Goal: Information Seeking & Learning: Understand process/instructions

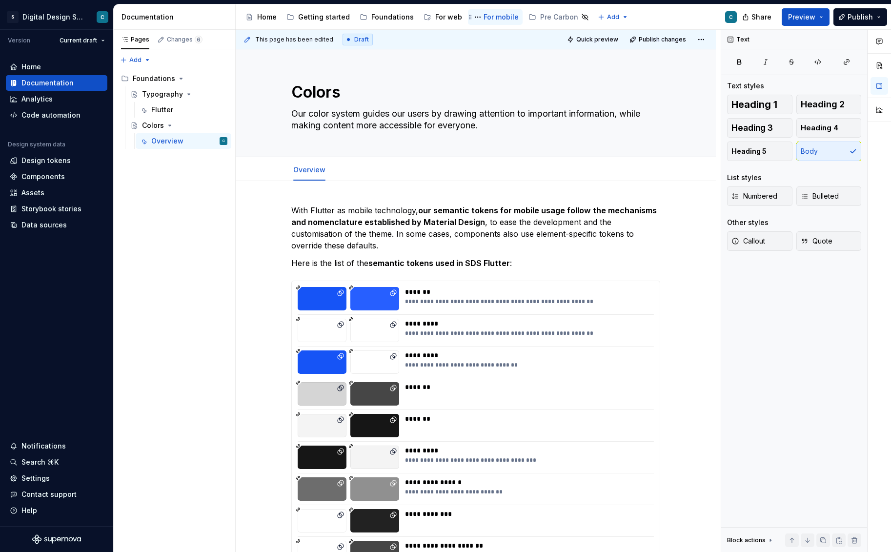
click at [496, 15] on div "For mobile" at bounding box center [501, 17] width 35 height 10
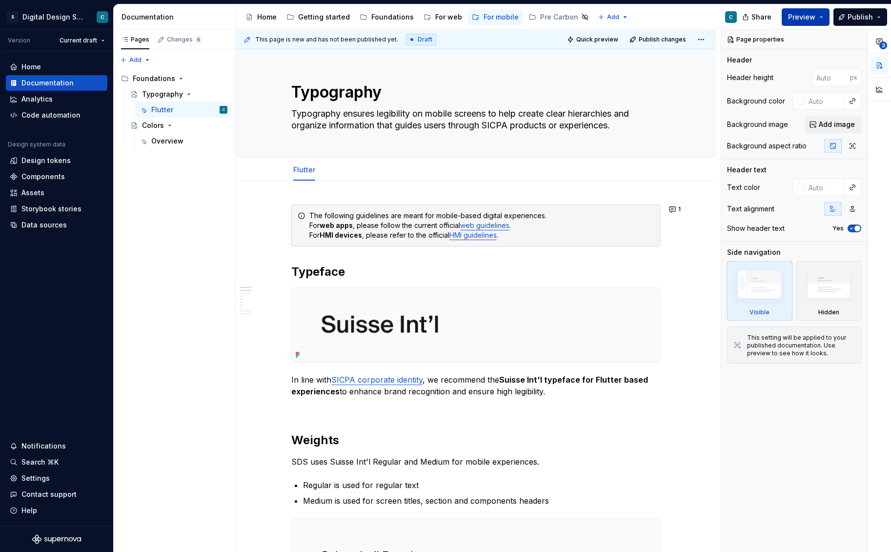
click at [815, 17] on span "Preview" at bounding box center [801, 17] width 27 height 10
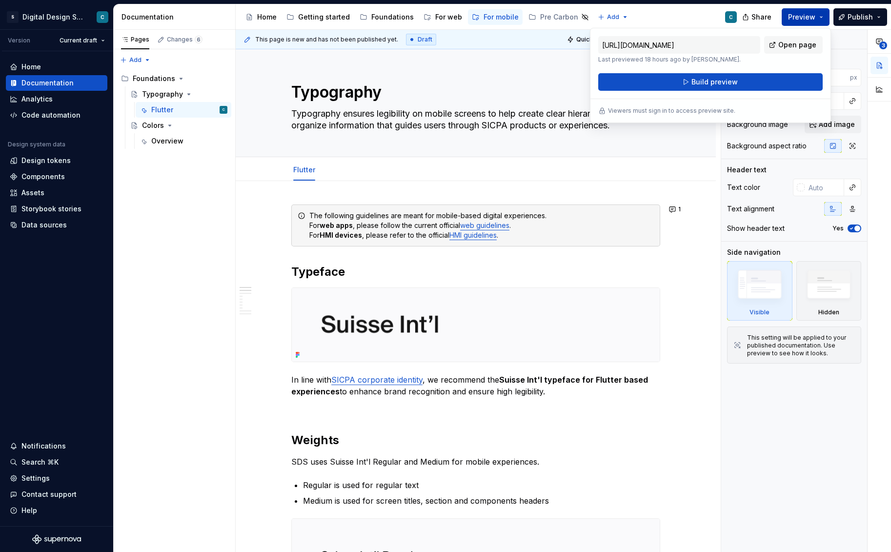
click at [812, 18] on span "Preview" at bounding box center [801, 17] width 27 height 10
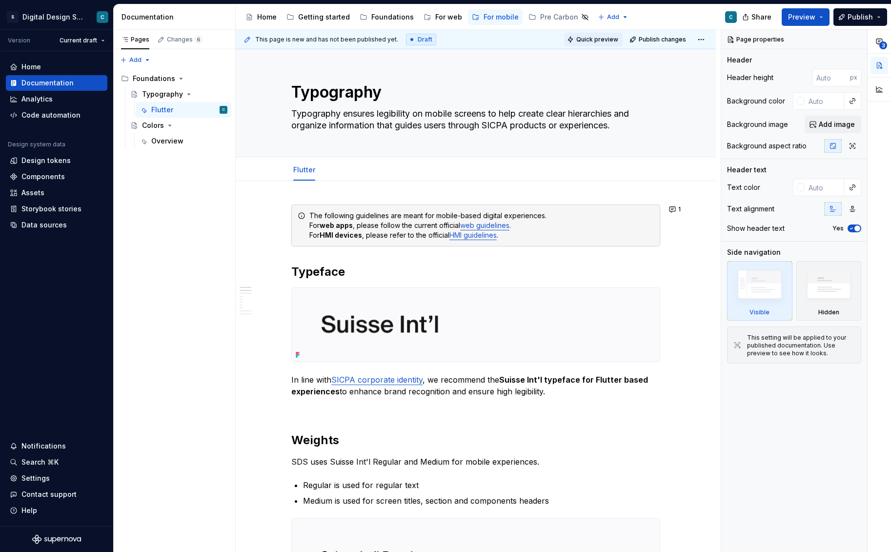
click at [607, 39] on span "Quick preview" at bounding box center [597, 40] width 42 height 8
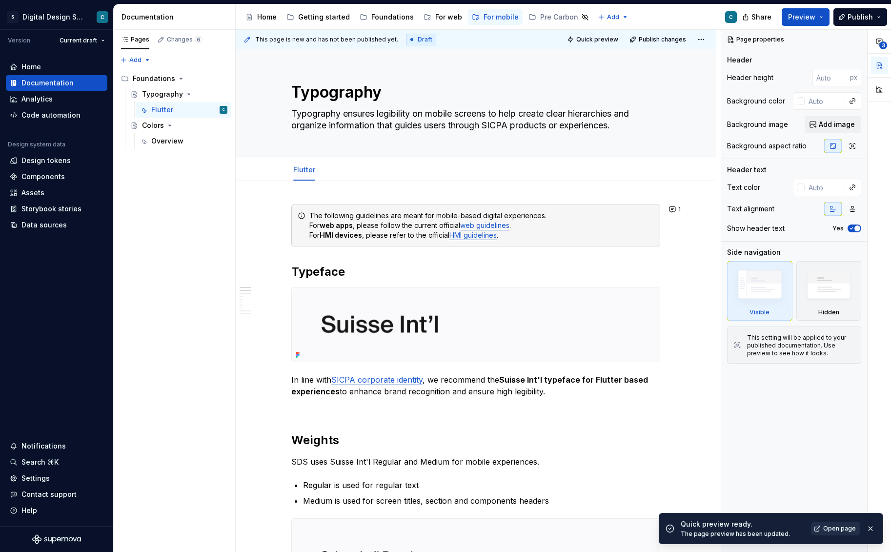
click at [836, 530] on span "Open page" at bounding box center [839, 529] width 33 height 8
click at [675, 209] on button "1" at bounding box center [675, 210] width 19 height 14
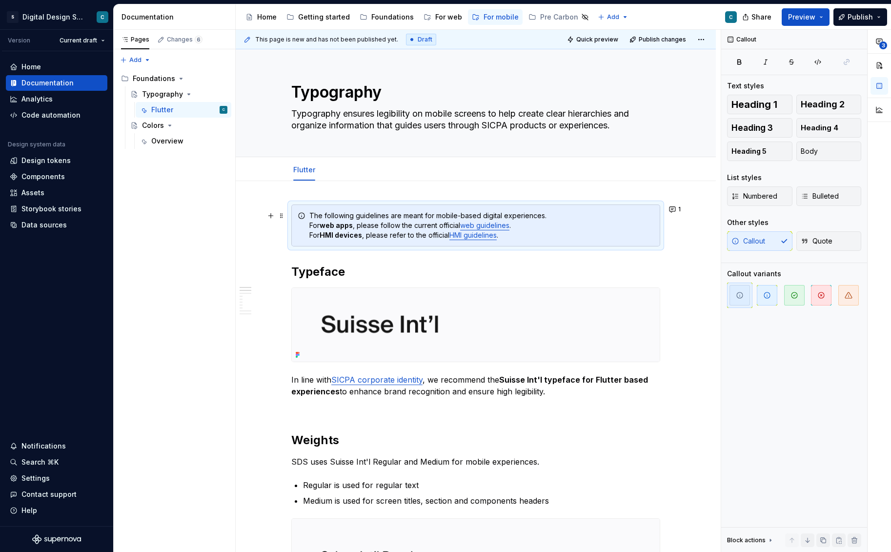
click at [346, 221] on strong "web apps" at bounding box center [336, 225] width 33 height 8
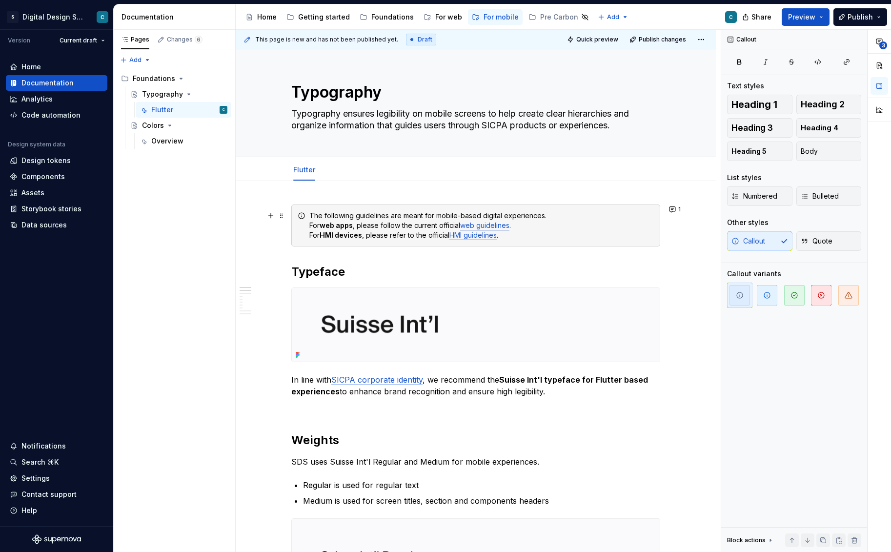
click at [303, 207] on div "The following guidelines are meant for mobile-based digital experiences. For we…" at bounding box center [475, 226] width 369 height 42
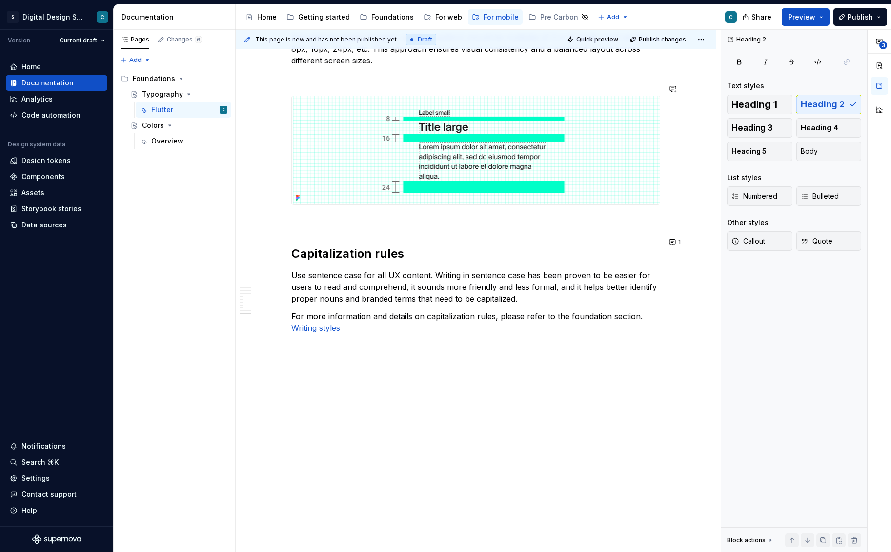
scroll to position [2145, 0]
click at [325, 324] on link "Writing styles" at bounding box center [315, 329] width 49 height 10
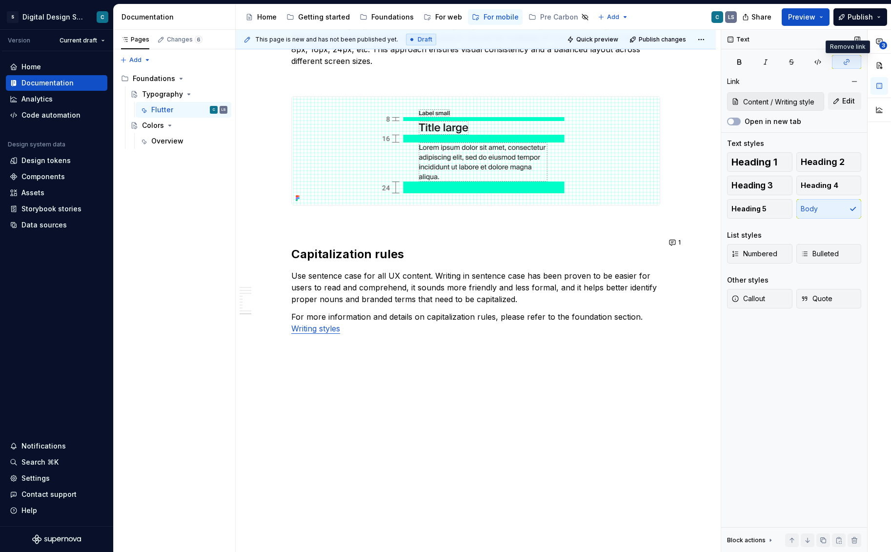
click at [847, 62] on icon "button" at bounding box center [847, 62] width 8 height 8
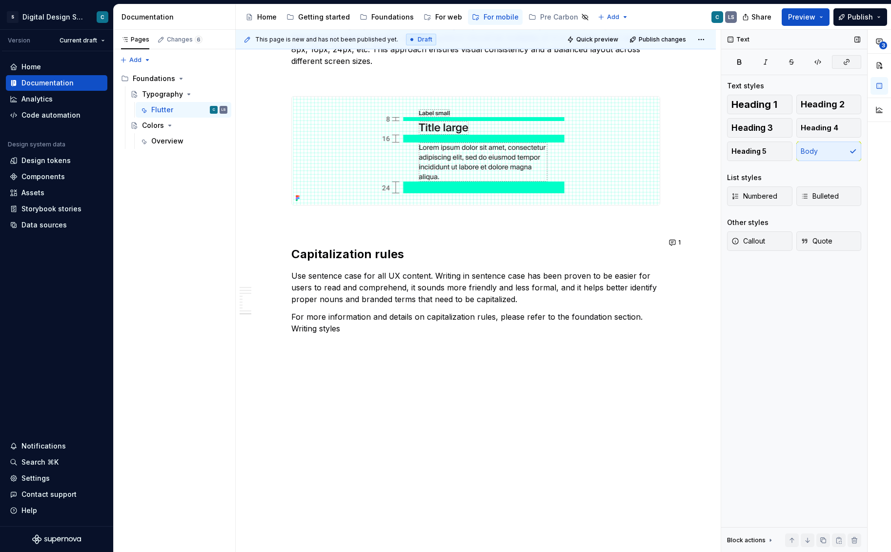
scroll to position [0, 0]
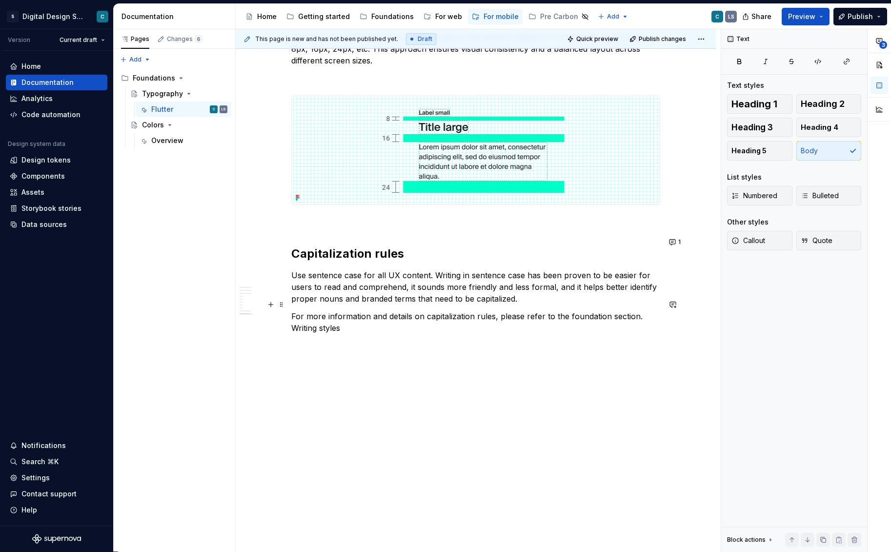
click at [570, 310] on p "For more information and details on capitalization rules, please refer to the f…" at bounding box center [475, 321] width 369 height 23
click at [373, 12] on div "Foundations" at bounding box center [392, 17] width 42 height 10
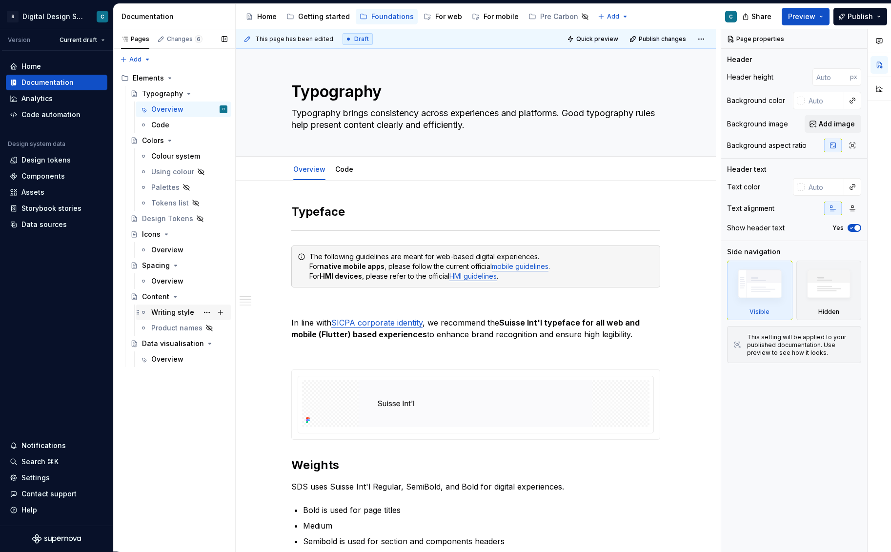
click at [160, 311] on div "Writing style" at bounding box center [172, 313] width 43 height 10
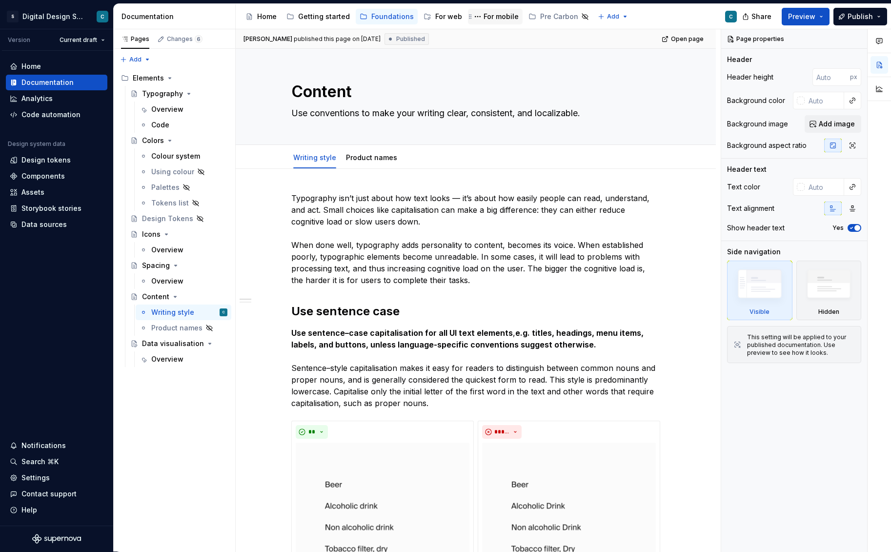
click at [488, 16] on div "For mobile" at bounding box center [501, 17] width 35 height 10
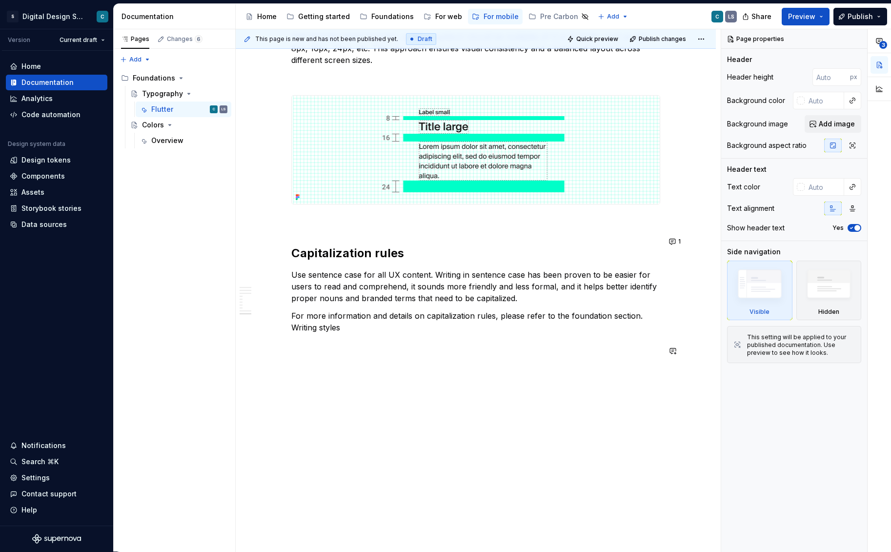
scroll to position [2145, 0]
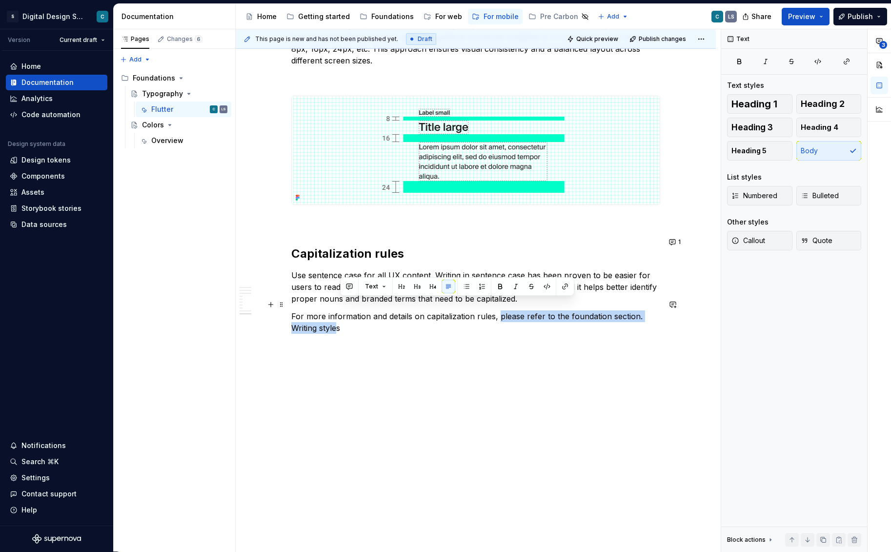
drag, startPoint x: 338, startPoint y: 317, endPoint x: 500, endPoint y: 308, distance: 161.9
click at [500, 310] on p "For more information and details on capitalization rules, please refer to the f…" at bounding box center [475, 321] width 369 height 23
click at [847, 62] on icon "button" at bounding box center [847, 62] width 8 height 8
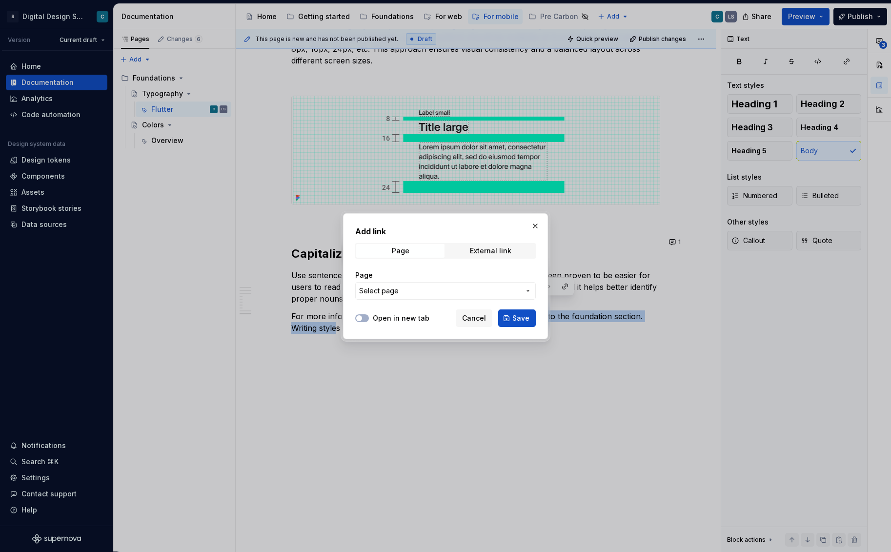
click at [525, 291] on icon "button" at bounding box center [528, 291] width 8 height 8
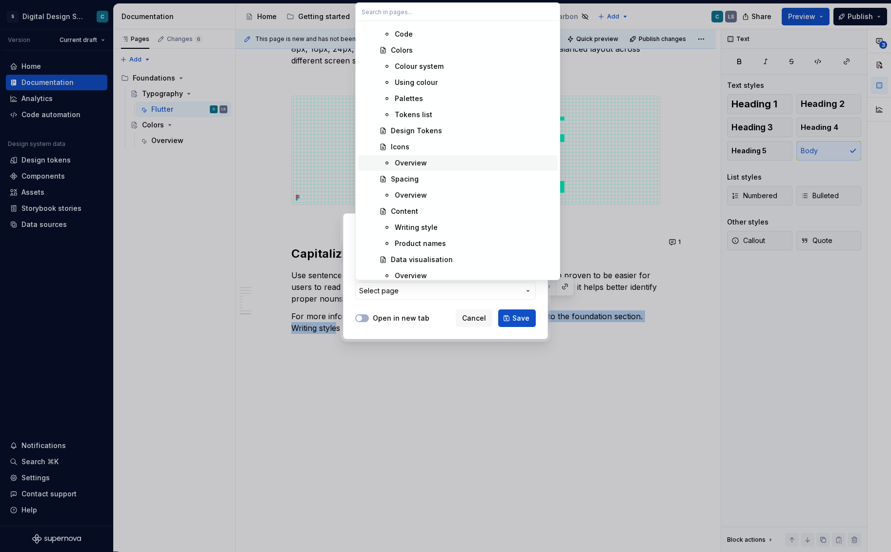
scroll to position [533, 0]
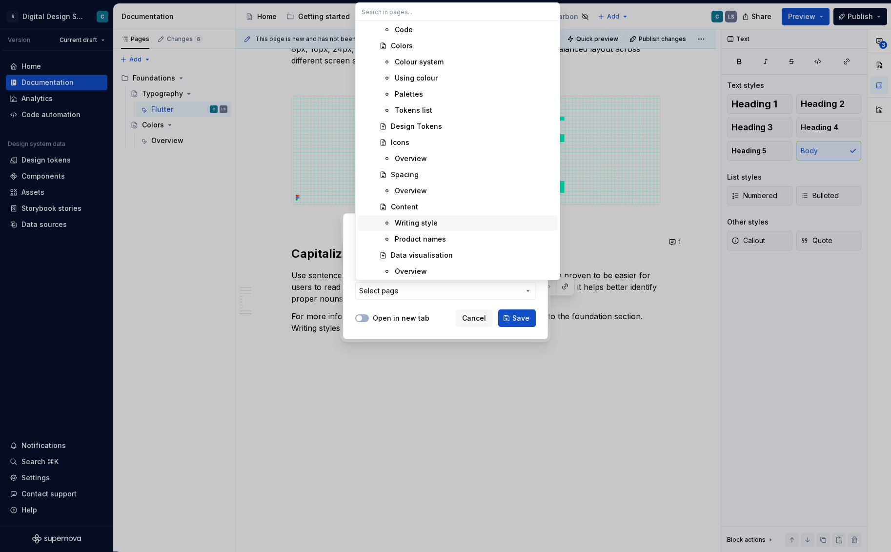
click at [415, 224] on div "Writing style" at bounding box center [416, 223] width 43 height 10
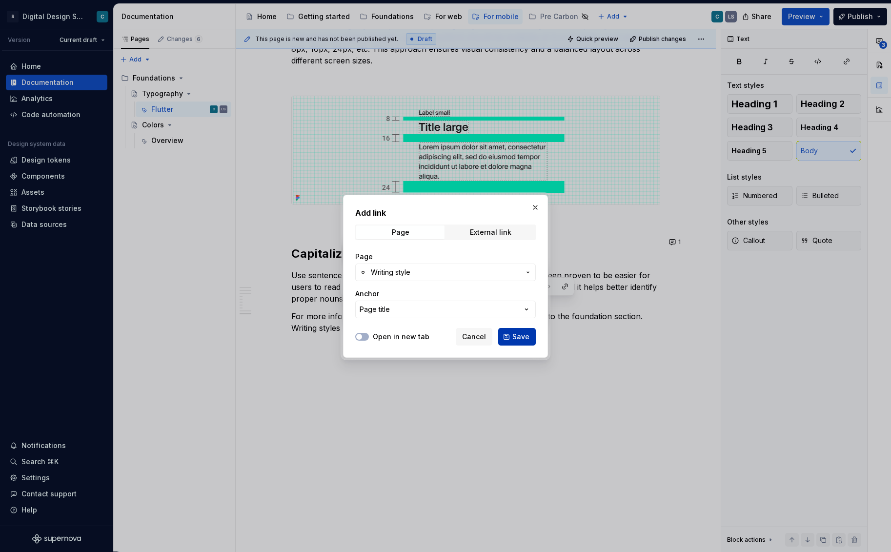
click at [520, 336] on span "Save" at bounding box center [521, 337] width 17 height 10
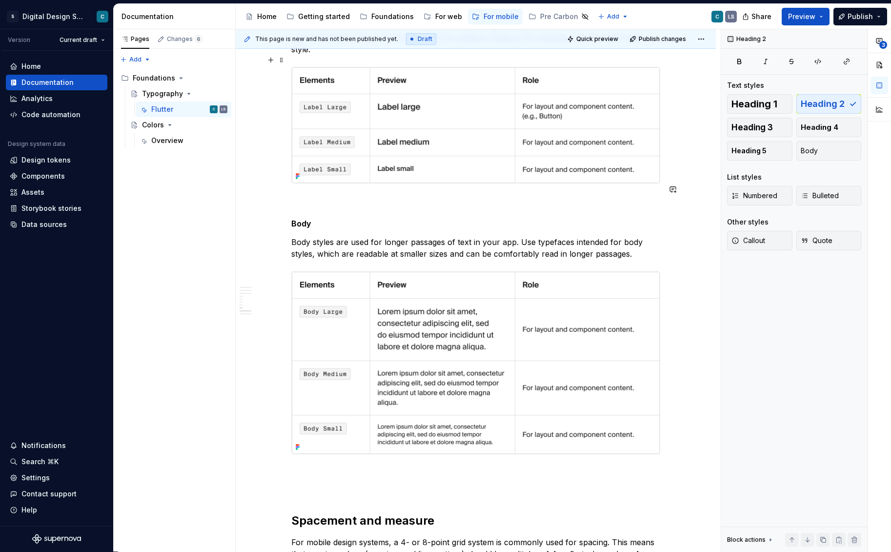
scroll to position [1542, 0]
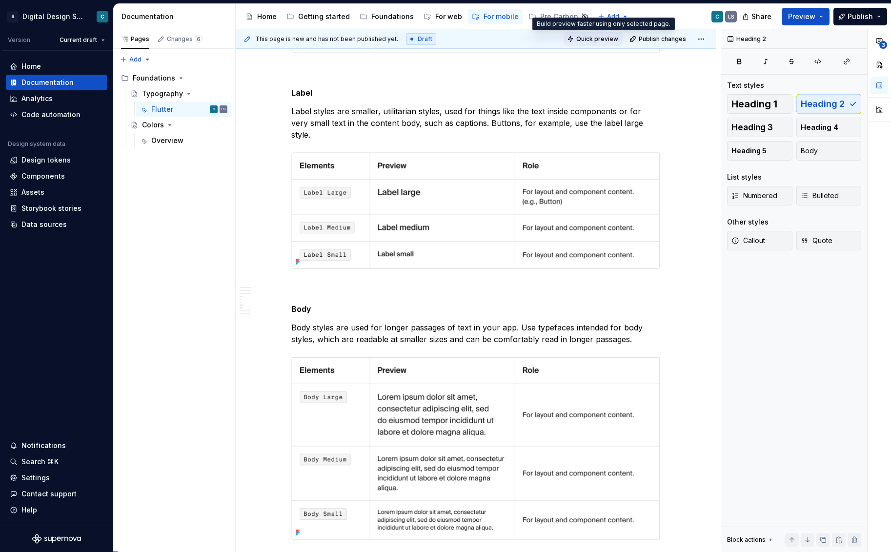
click at [615, 39] on span "Quick preview" at bounding box center [597, 39] width 42 height 8
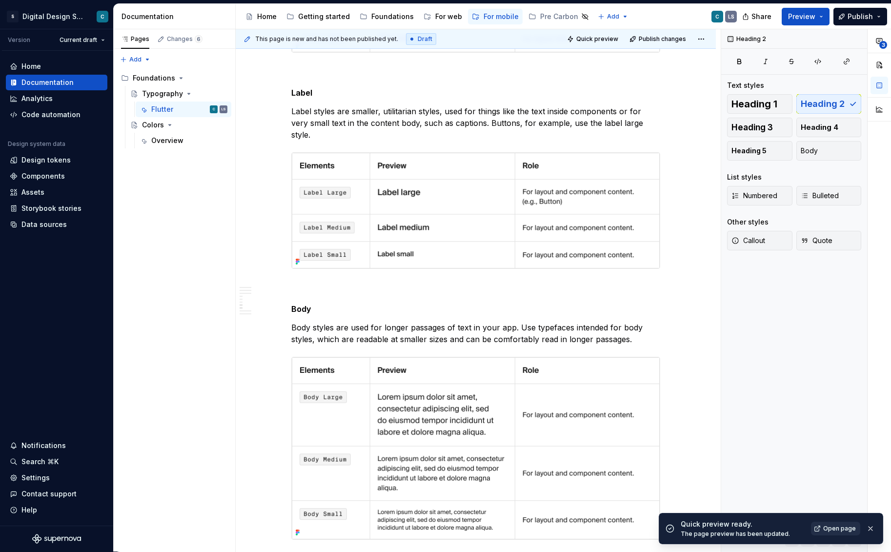
click at [838, 528] on span "Open page" at bounding box center [839, 529] width 33 height 8
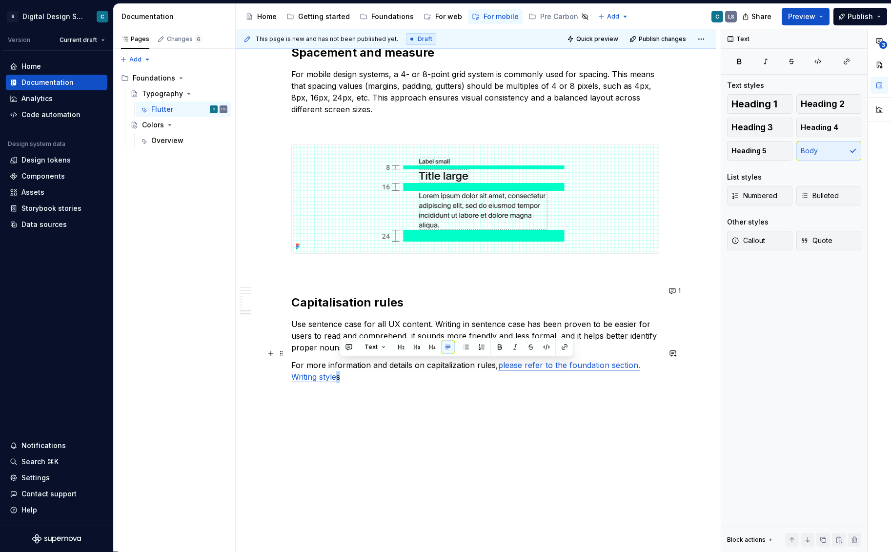
drag, startPoint x: 341, startPoint y: 365, endPoint x: 347, endPoint y: 365, distance: 6.4
click at [347, 365] on p "For more information and details on capitalization rules, please refer to the f…" at bounding box center [475, 370] width 369 height 23
click at [846, 65] on icon "button" at bounding box center [847, 62] width 8 height 8
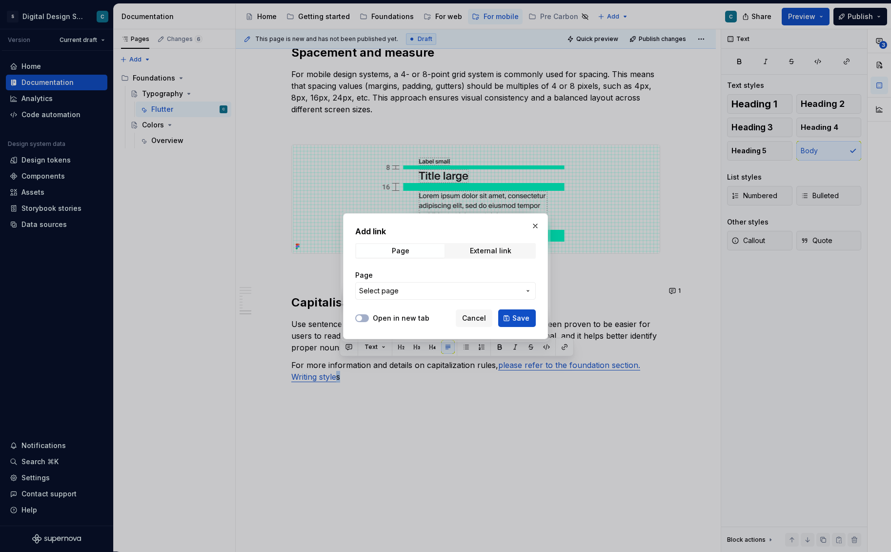
click at [527, 289] on icon "button" at bounding box center [528, 291] width 8 height 8
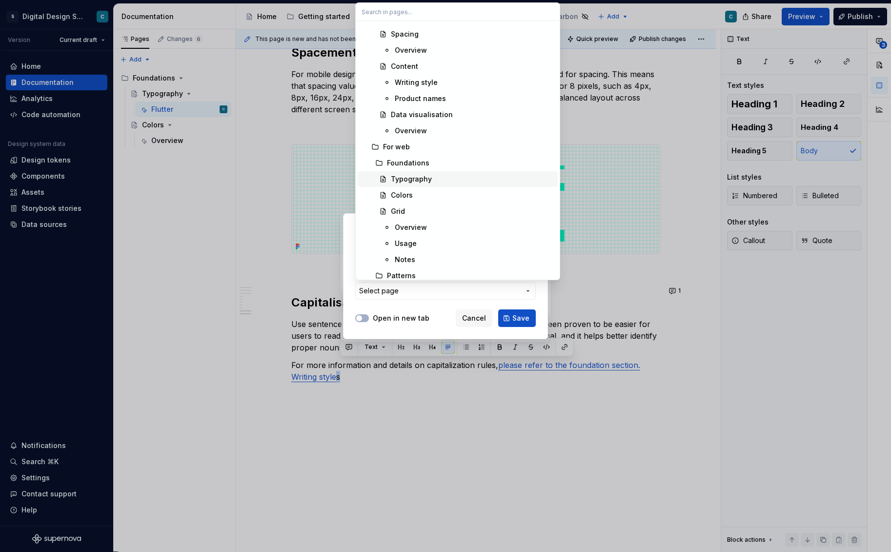
scroll to position [622, 0]
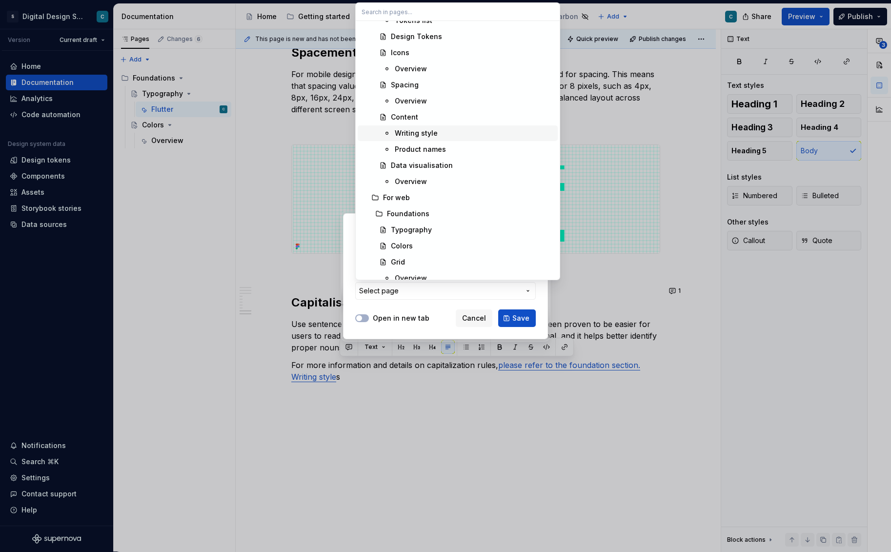
click at [422, 138] on div "Writing style" at bounding box center [416, 133] width 43 height 10
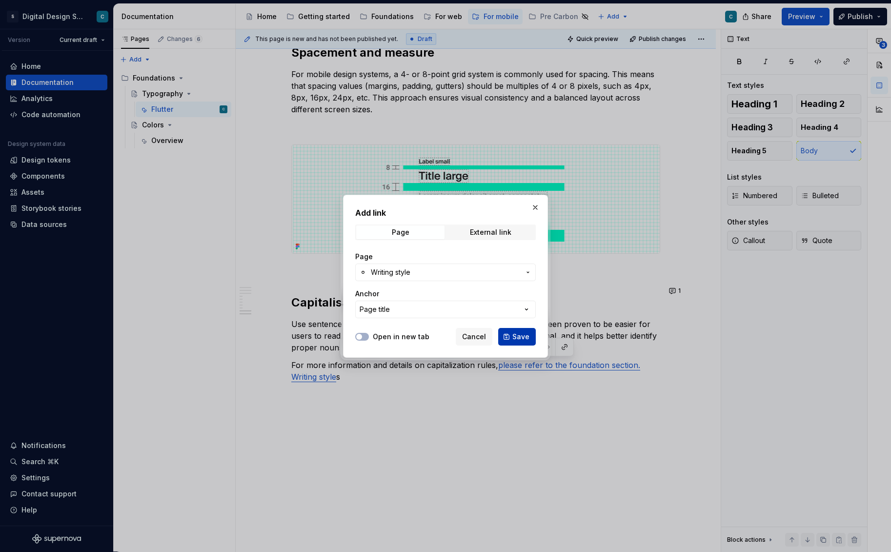
click at [524, 339] on span "Save" at bounding box center [521, 337] width 17 height 10
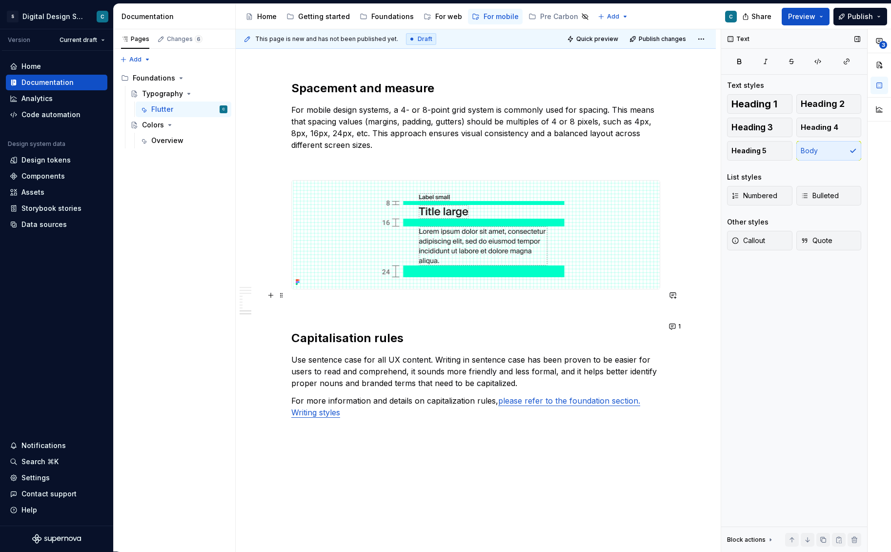
scroll to position [2031, 0]
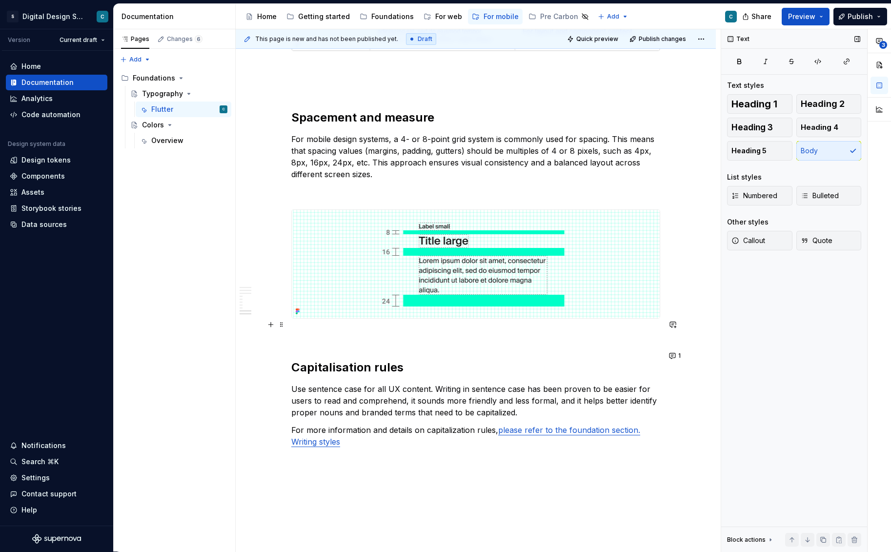
type textarea "*"
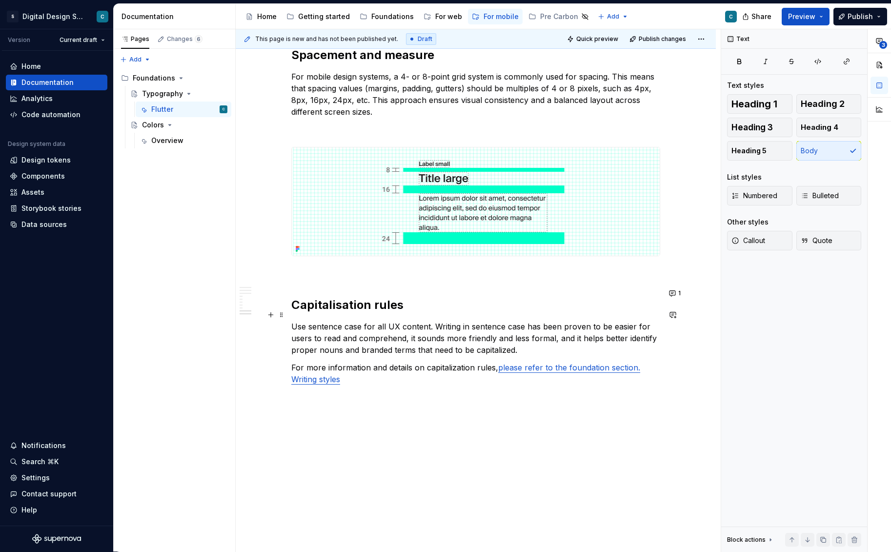
scroll to position [2094, 0]
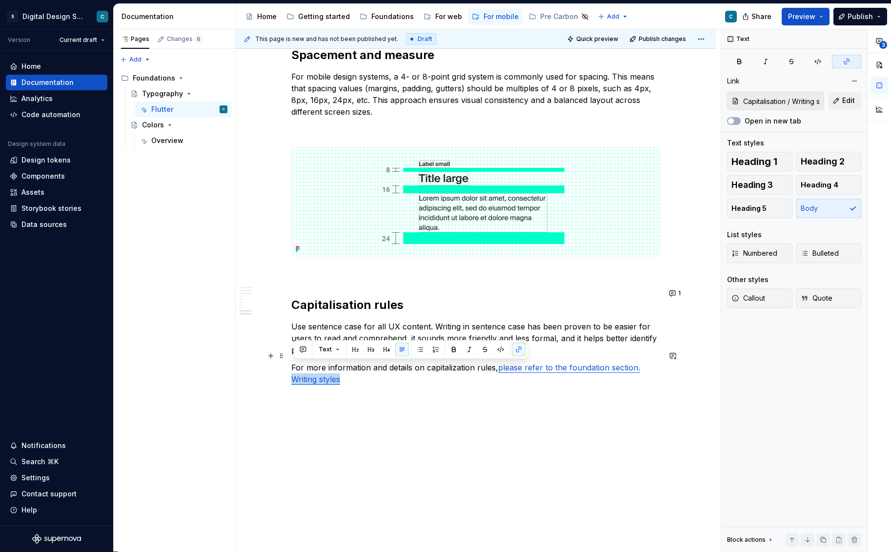
drag, startPoint x: 303, startPoint y: 367, endPoint x: 344, endPoint y: 366, distance: 41.0
click at [344, 366] on link "please refer to the foundation section. Writing styles" at bounding box center [465, 373] width 349 height 21
type input "Capitalisation / Overview"
type textarea "*"
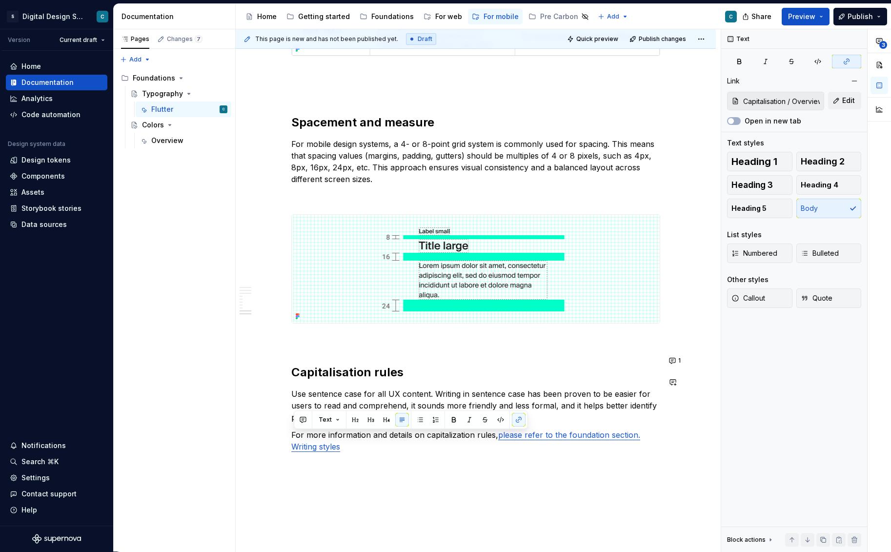
scroll to position [2027, 0]
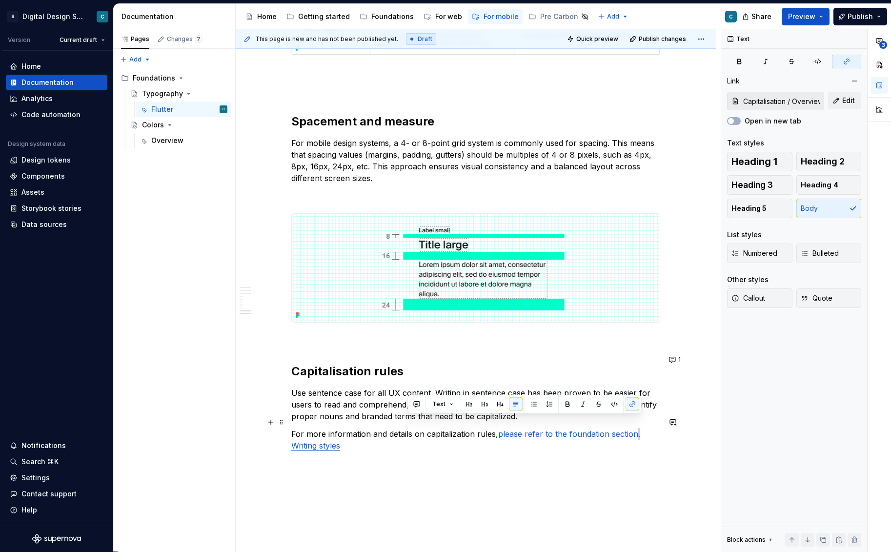
click at [640, 429] on link "please refer to the foundation section. Writing styles" at bounding box center [465, 439] width 349 height 21
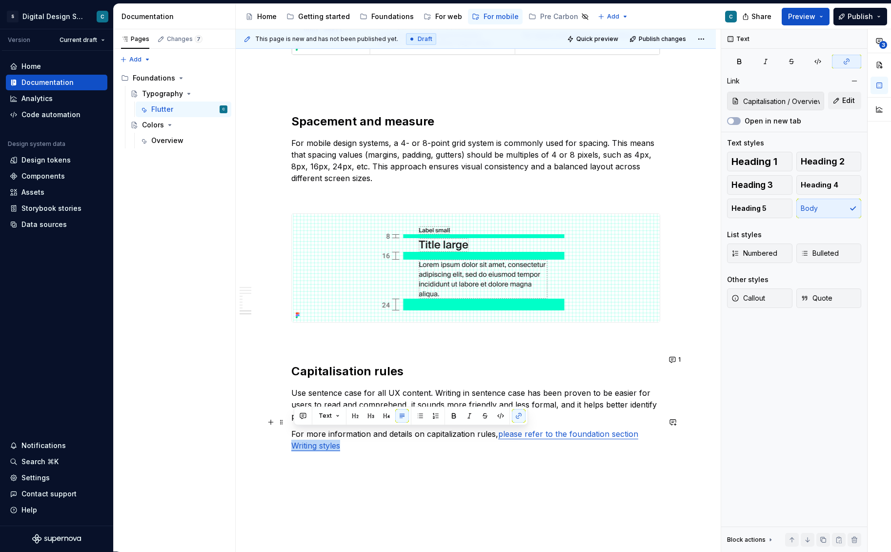
drag, startPoint x: 344, startPoint y: 433, endPoint x: 293, endPoint y: 434, distance: 50.3
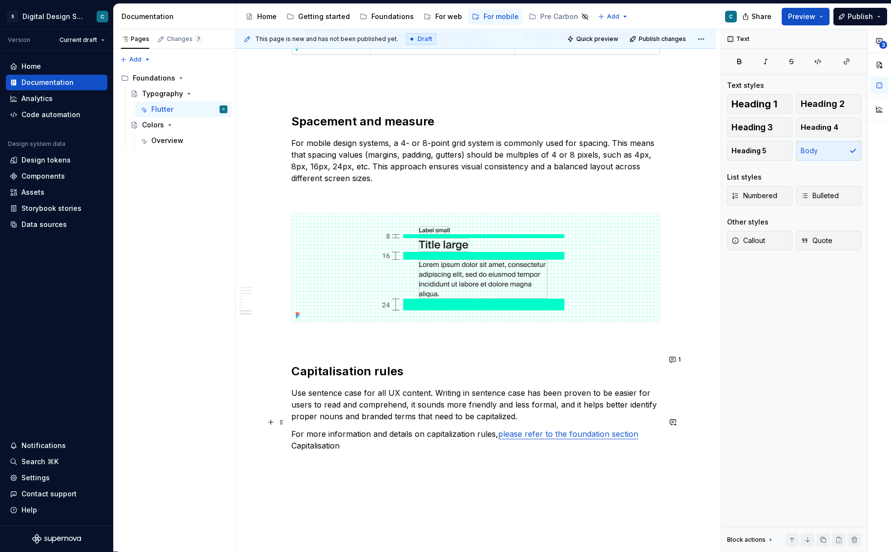
scroll to position [1999, 0]
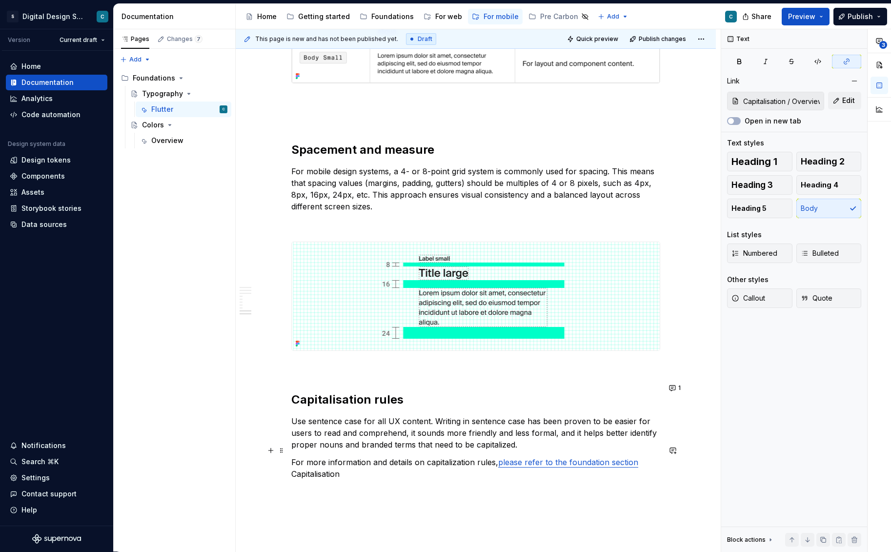
click at [581, 457] on link "please refer to the foundation section" at bounding box center [568, 462] width 140 height 10
click at [349, 461] on p "For more information and details on capitalization rules, please refer to the C…" at bounding box center [475, 467] width 369 height 23
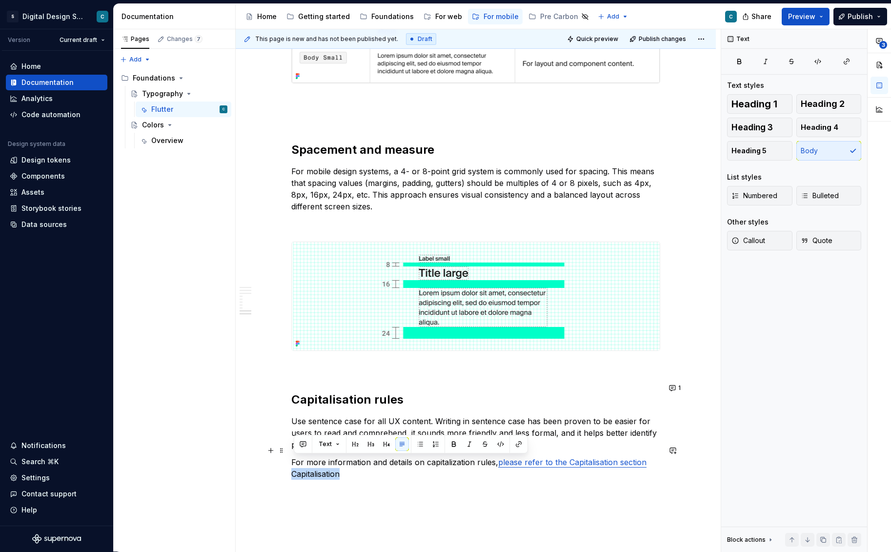
drag, startPoint x: 300, startPoint y: 464, endPoint x: 287, endPoint y: 465, distance: 13.2
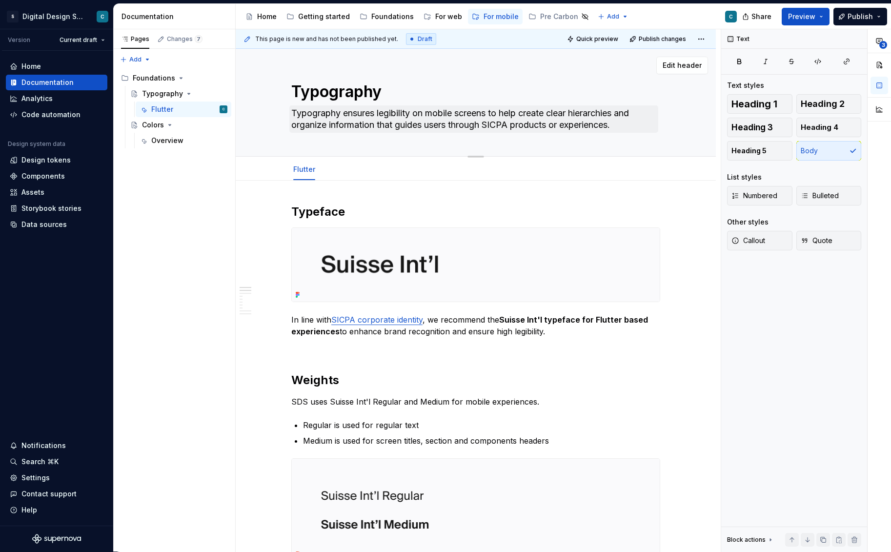
scroll to position [0, 0]
click at [606, 40] on span "Quick preview" at bounding box center [597, 39] width 42 height 8
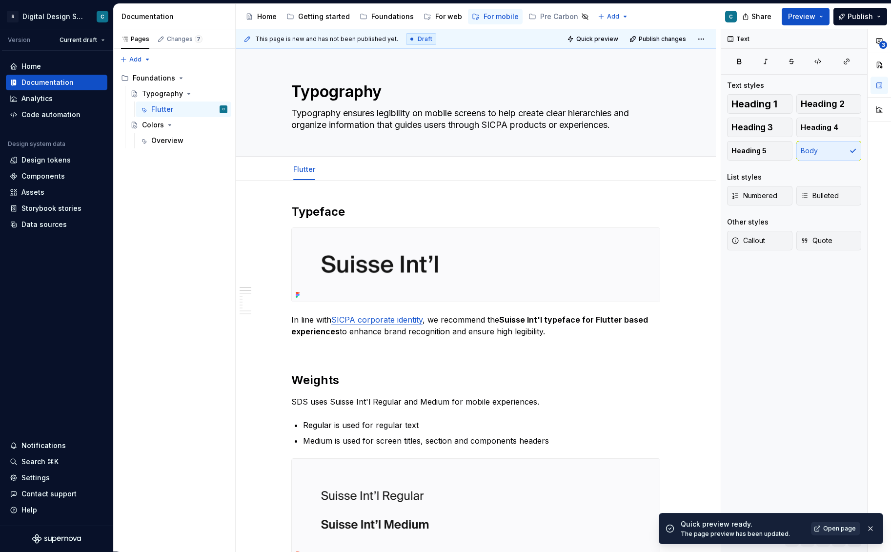
click at [839, 528] on span "Open page" at bounding box center [839, 529] width 33 height 8
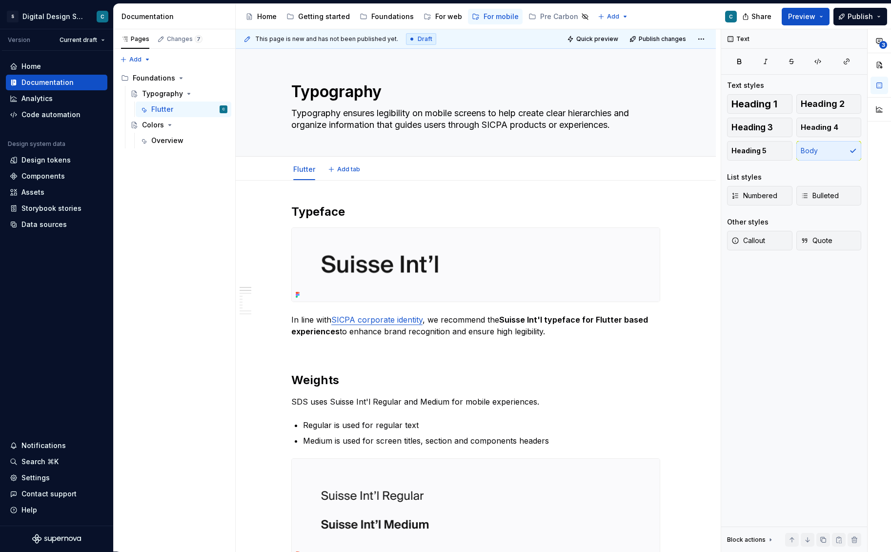
type textarea "*"
